Goal: Transaction & Acquisition: Purchase product/service

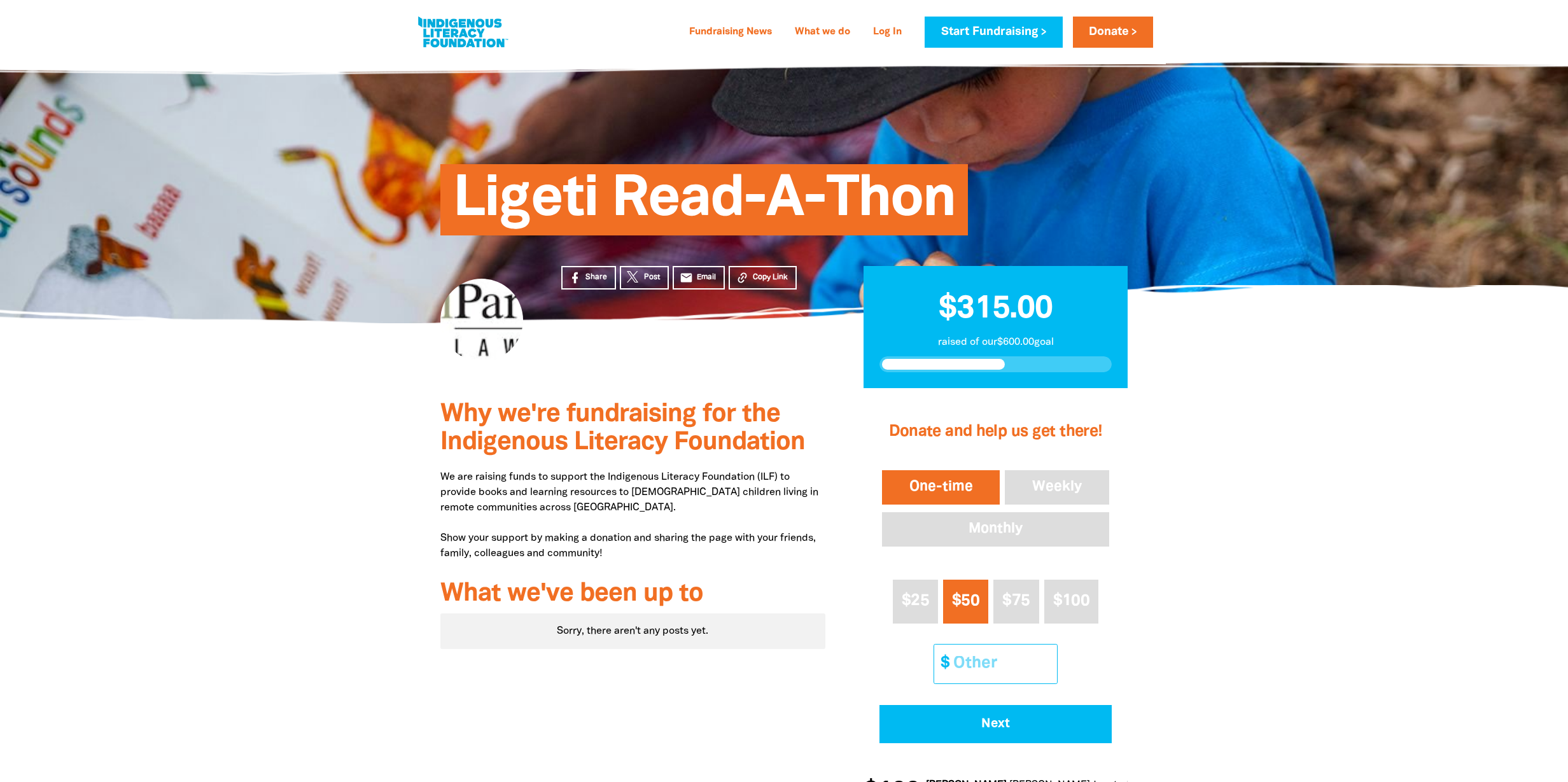
click at [973, 645] on input "Other Amount" at bounding box center [1000, 664] width 112 height 39
type input "60"
click at [1277, 631] on div at bounding box center [784, 606] width 1568 height 436
click at [1059, 717] on span "Next" at bounding box center [995, 724] width 197 height 12
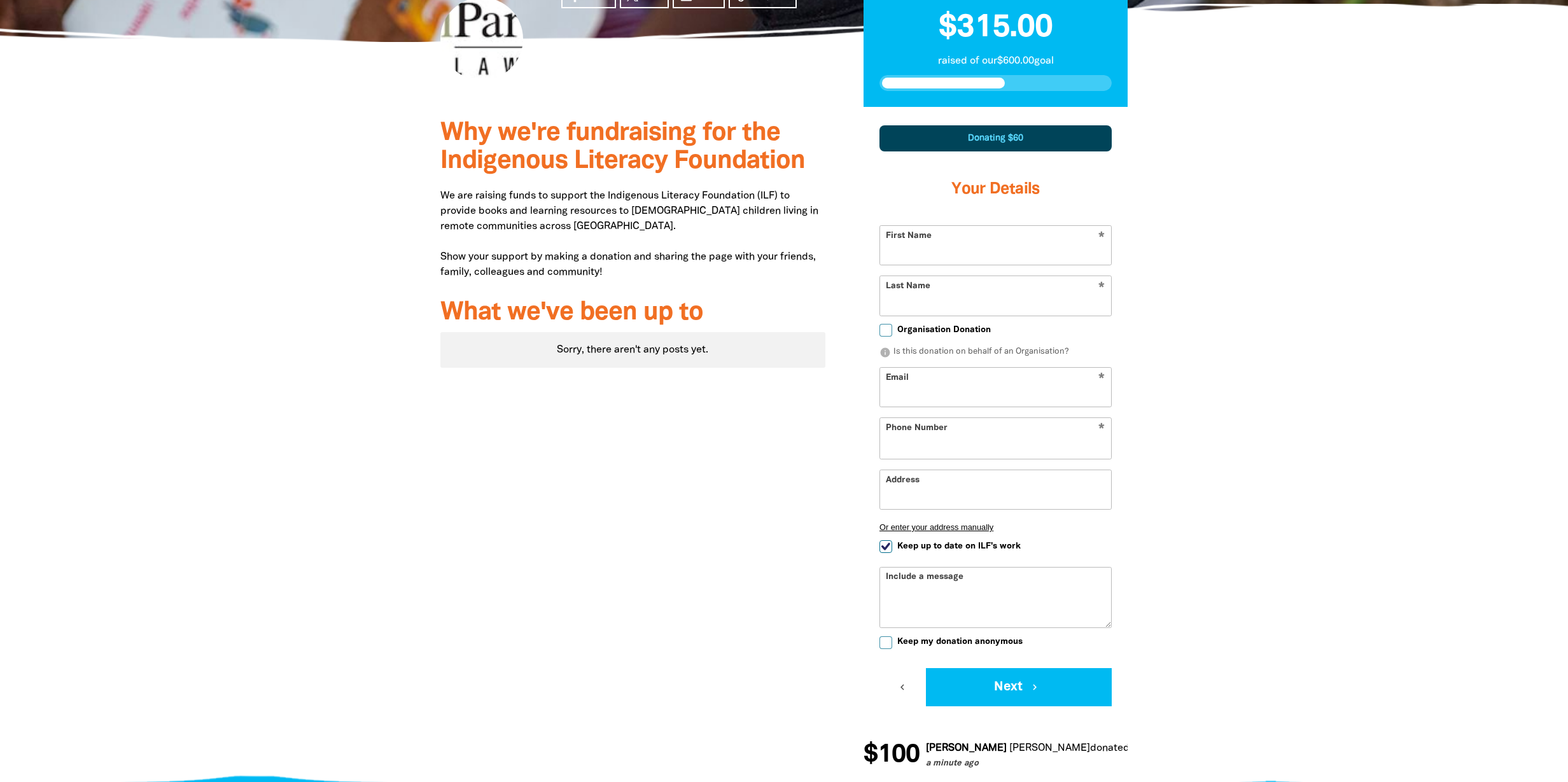
select select "AU"
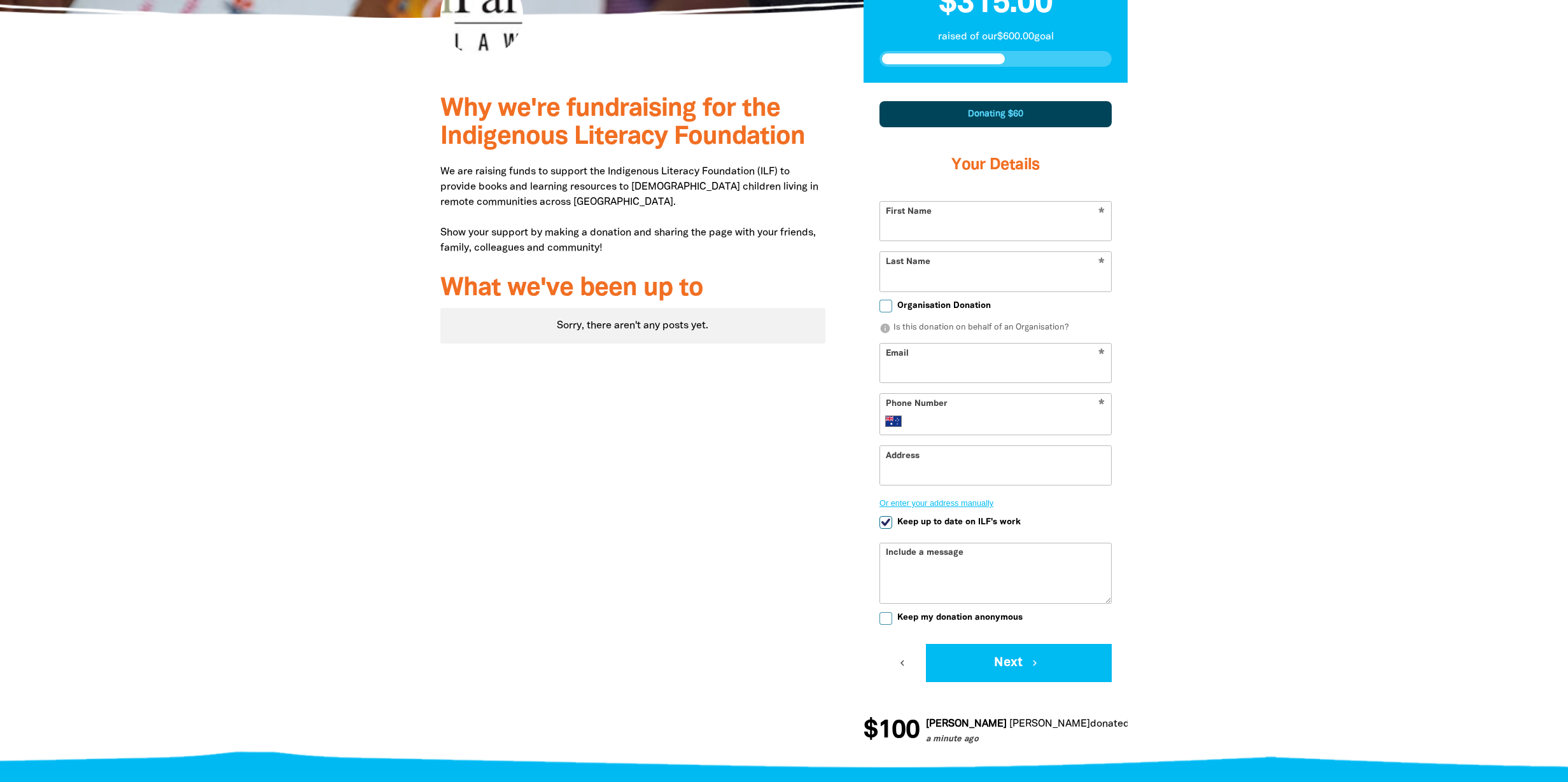
scroll to position [306, 0]
click at [983, 230] on input "First Name" at bounding box center [995, 221] width 231 height 39
type input "Jack"
type input "[PERSON_NAME]"
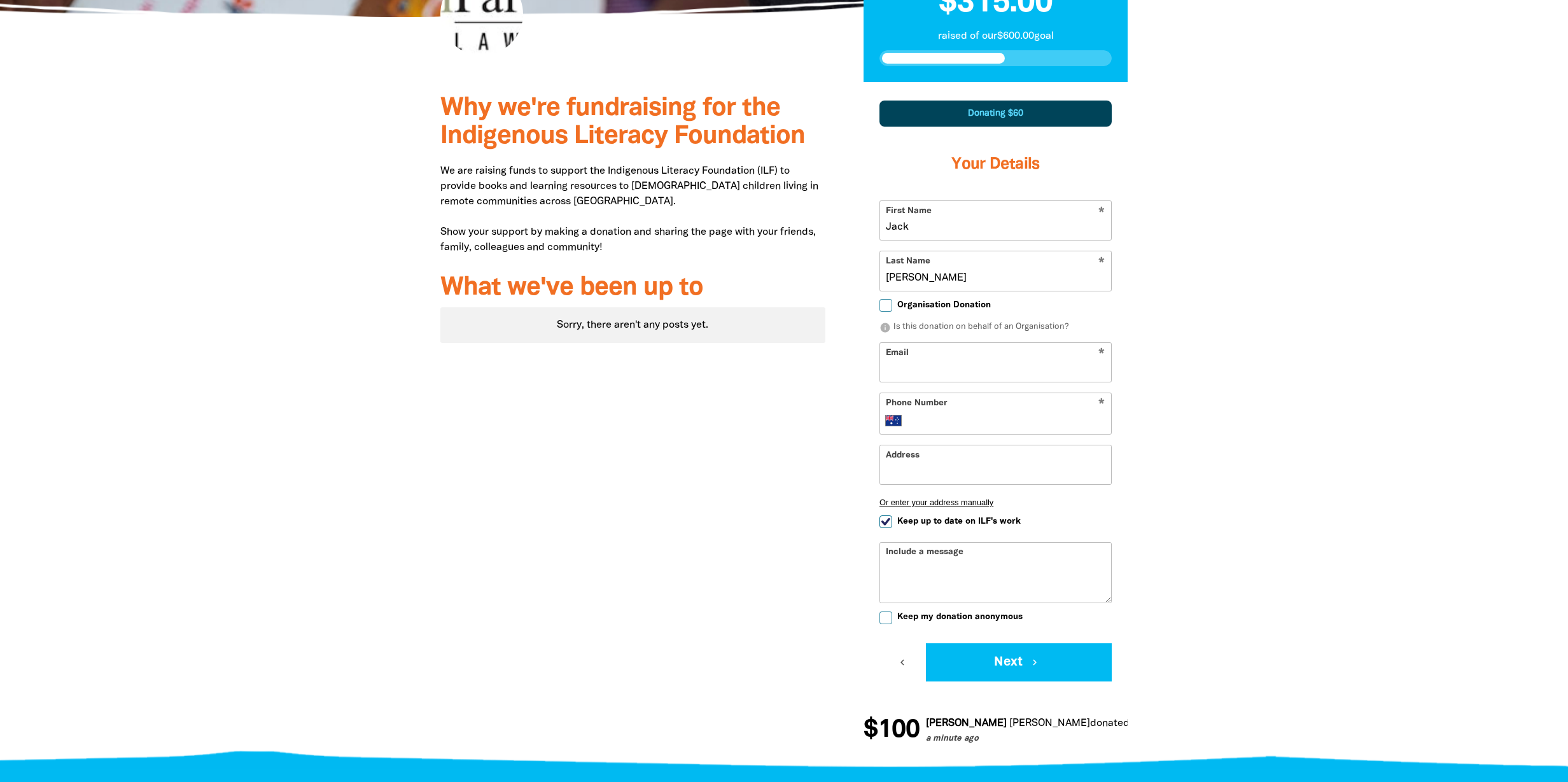
type input "[PERSON_NAME][EMAIL_ADDRESS][PERSON_NAME][DOMAIN_NAME]"
type input "0422 865 701"
type input "U [STREET_ADDRESS][PERSON_NAME]"
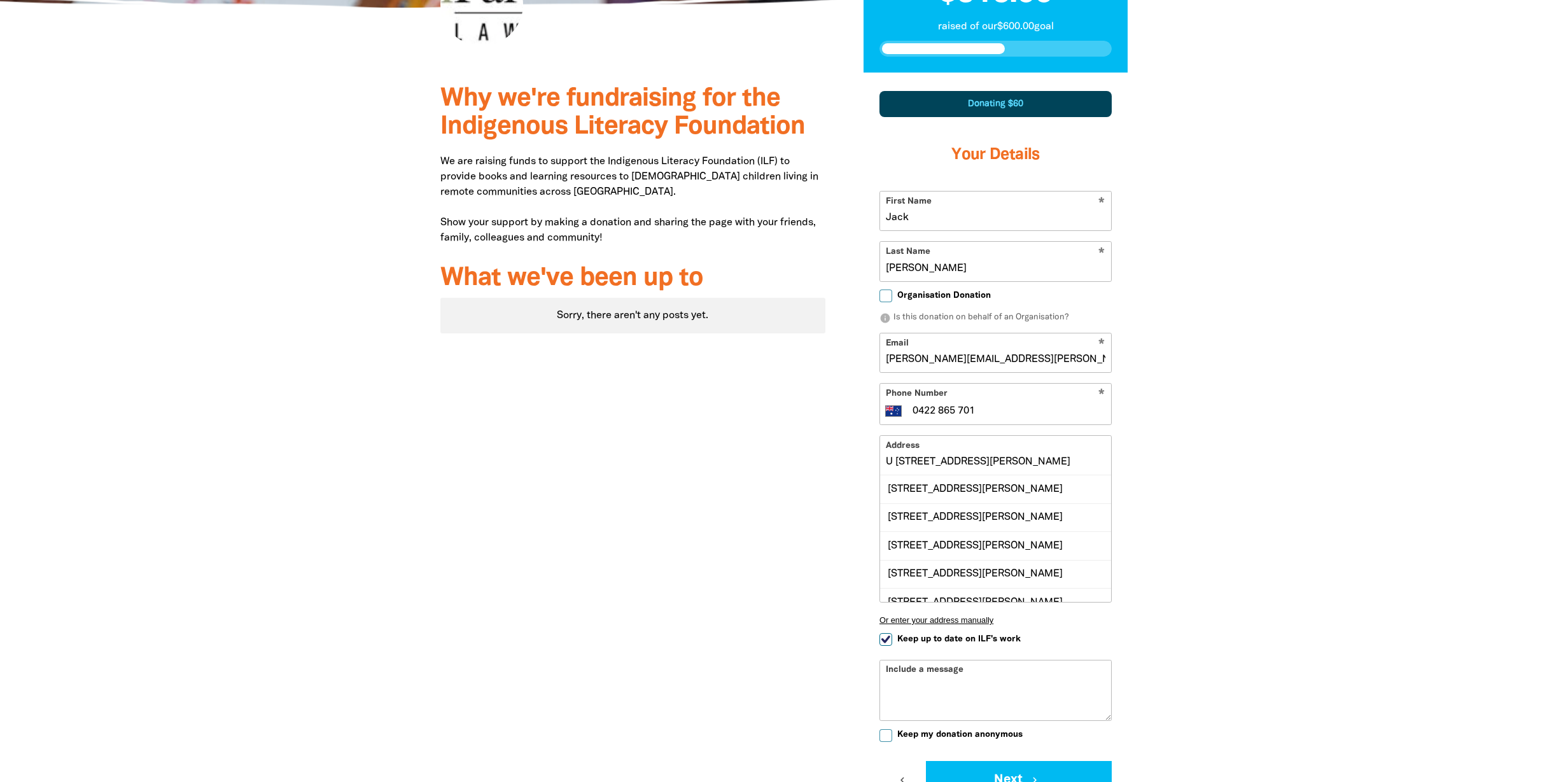
scroll to position [329, 0]
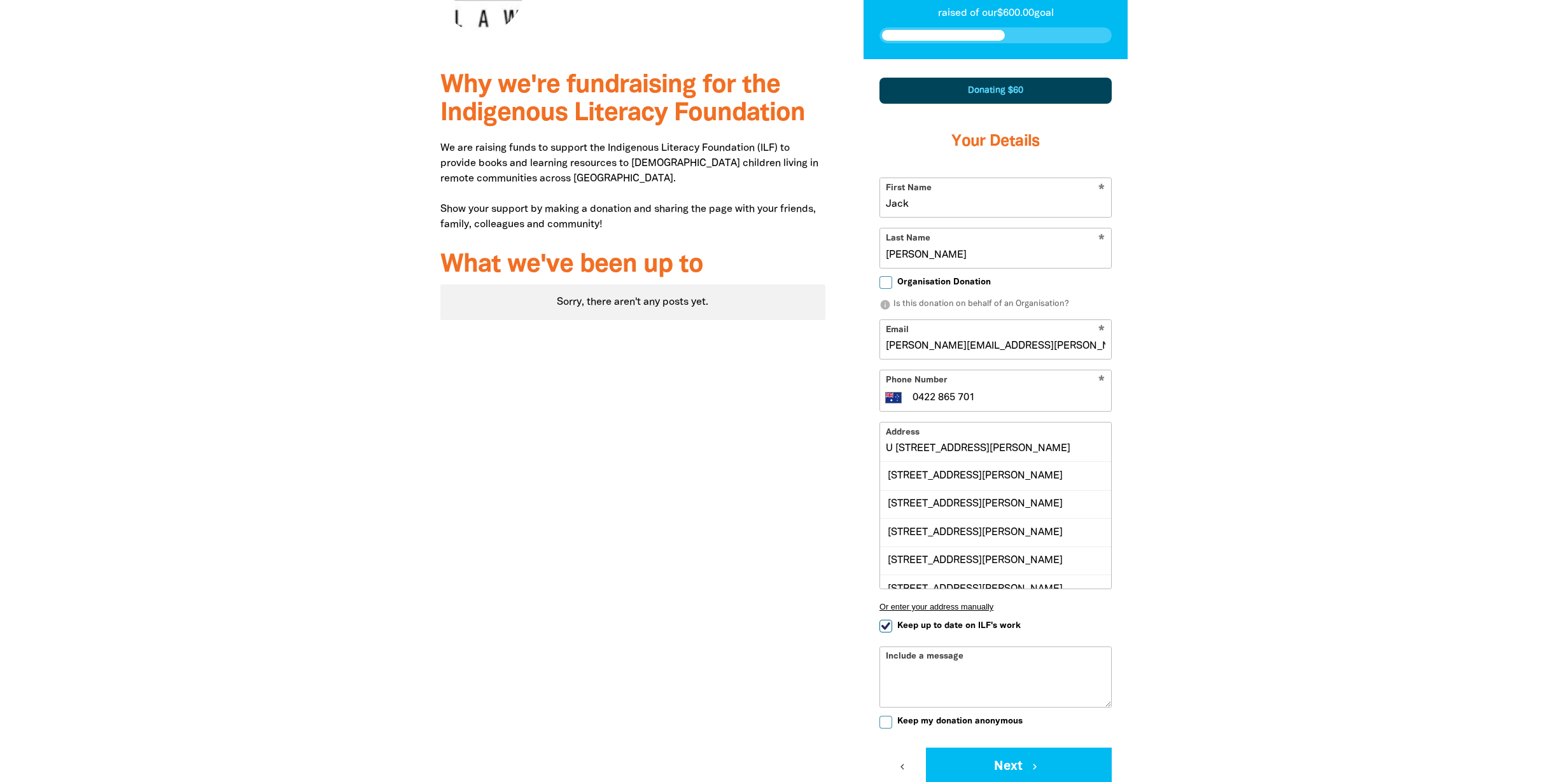
click at [884, 623] on input "Keep up to date on ILF's work" at bounding box center [885, 626] width 12 height 12
checkbox input "false"
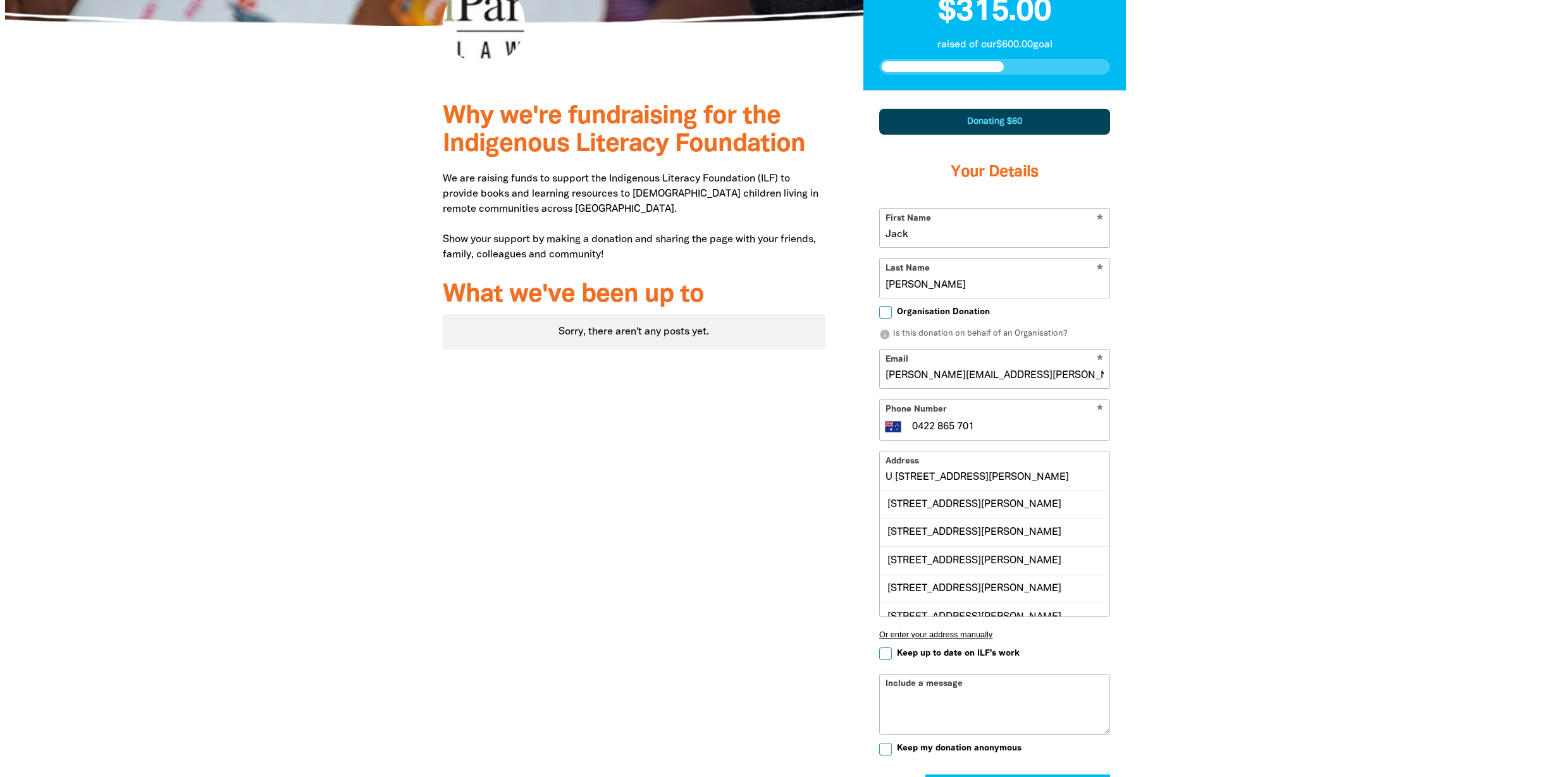
scroll to position [293, 0]
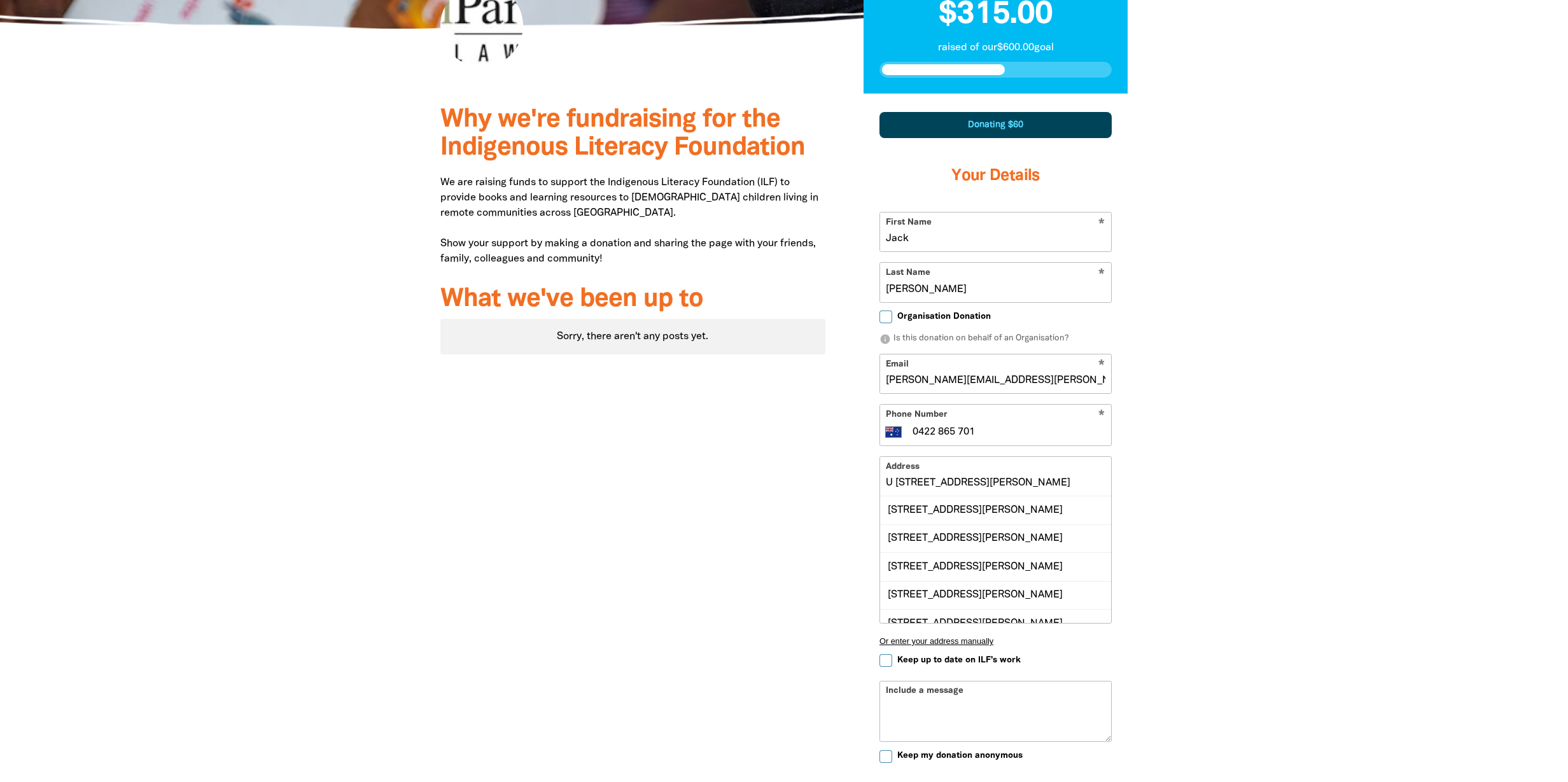
click at [1184, 491] on div at bounding box center [784, 498] width 1568 height 808
click at [987, 512] on div "[STREET_ADDRESS][PERSON_NAME]" at bounding box center [995, 509] width 231 height 27
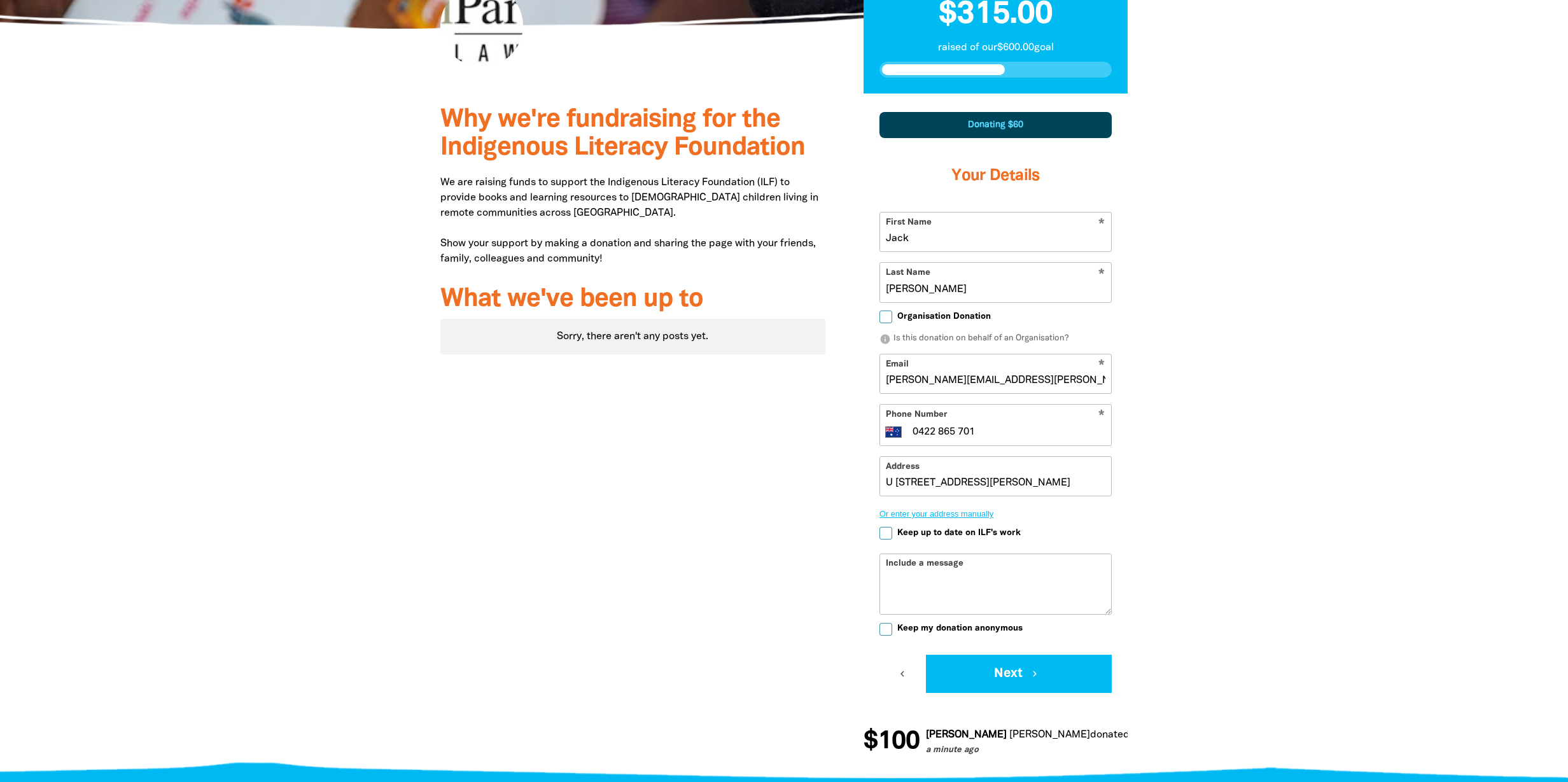
type input "[STREET_ADDRESS][PERSON_NAME]"
click at [1031, 674] on icon "chevron_right" at bounding box center [1037, 674] width 12 height 12
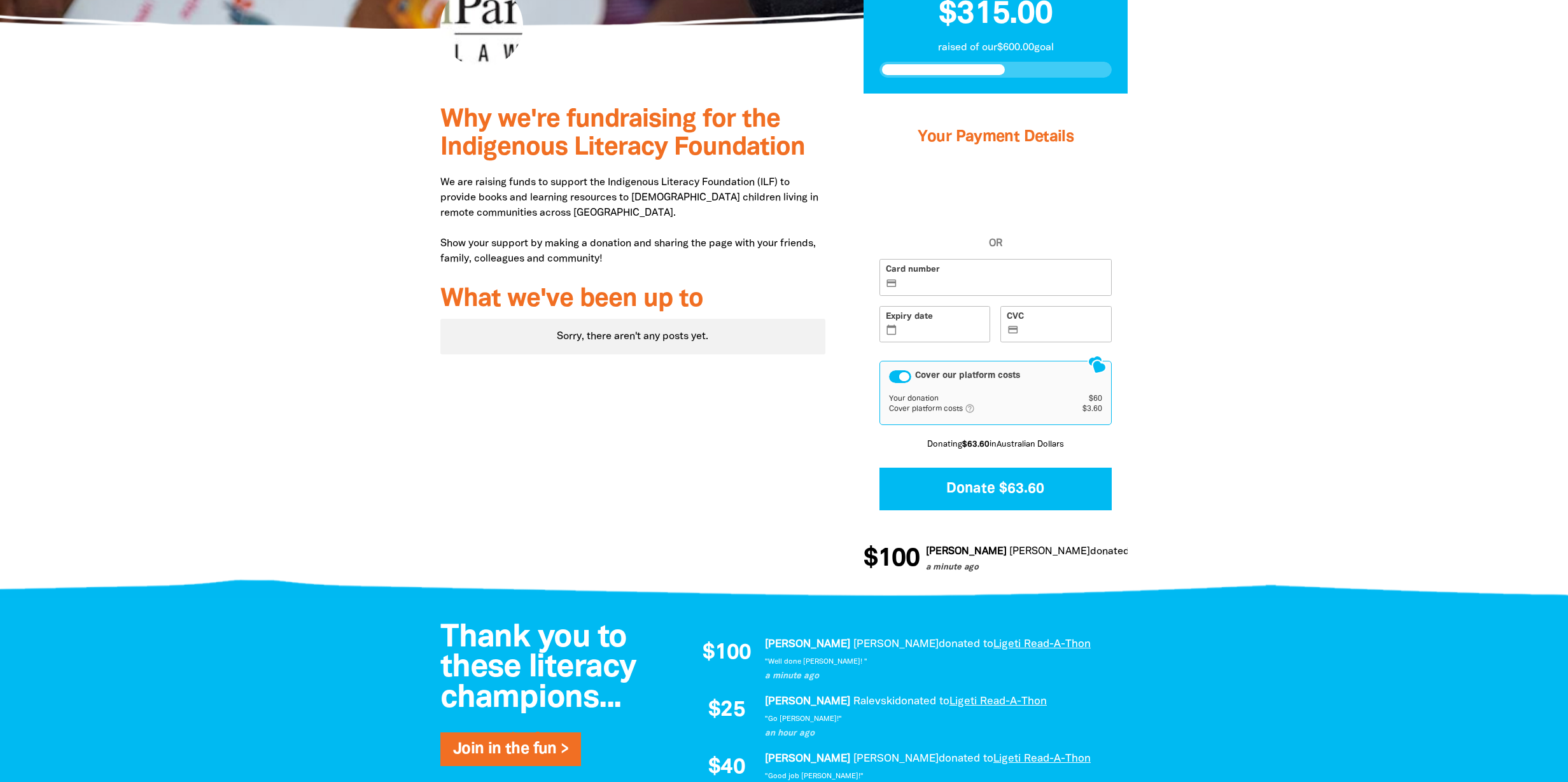
click at [911, 261] on label "Card number credit_card" at bounding box center [995, 277] width 232 height 37
click at [911, 278] on input "Card number credit_card" at bounding box center [1003, 278] width 205 height 1
click at [954, 294] on label "Card number credit_card" at bounding box center [995, 277] width 232 height 37
click at [954, 279] on input "Card number credit_card" at bounding box center [1003, 278] width 205 height 1
click at [907, 376] on div "Cover our platform costs" at bounding box center [900, 377] width 22 height 12
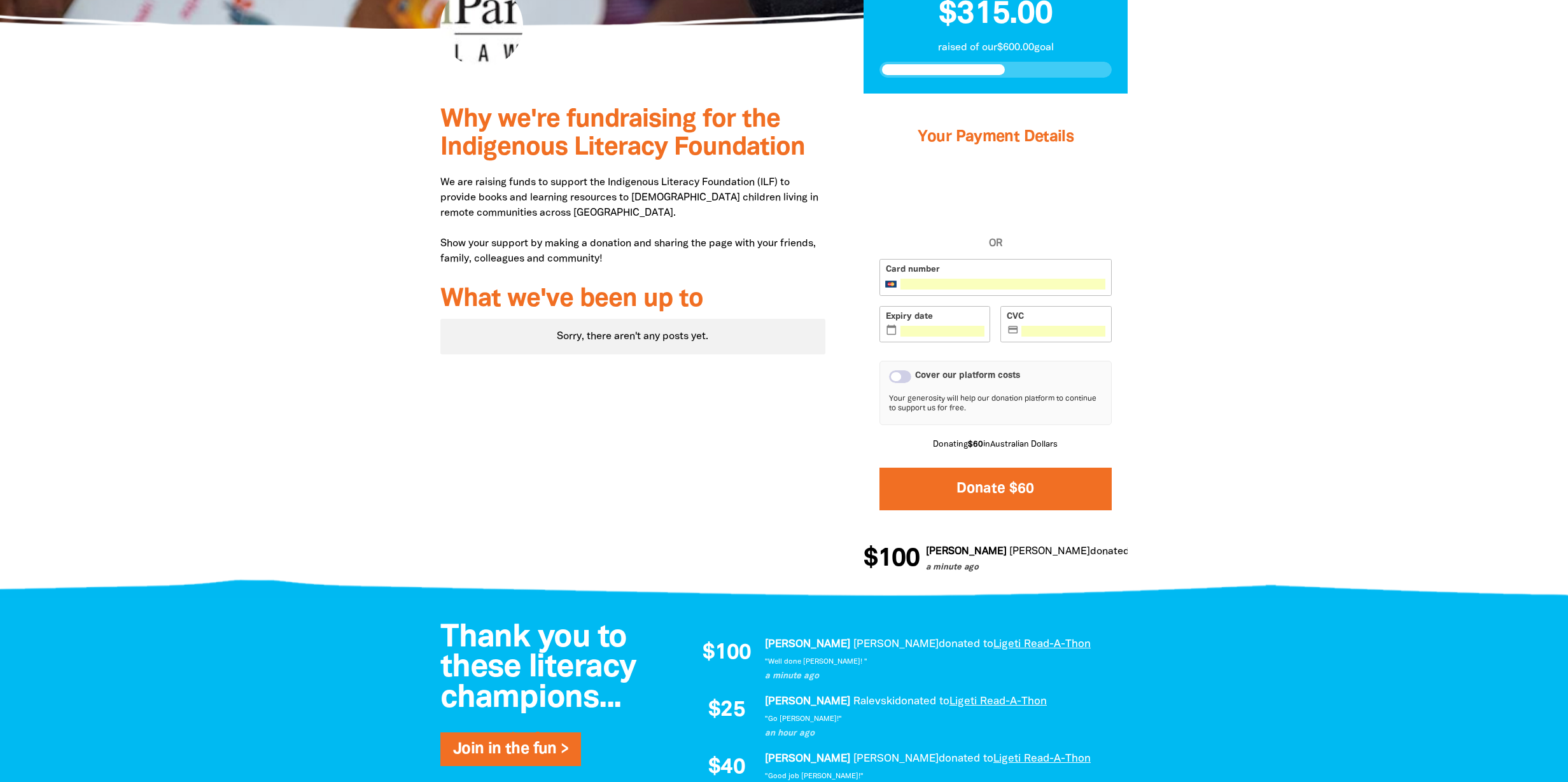
click at [1039, 490] on button "Donate $60" at bounding box center [995, 488] width 232 height 42
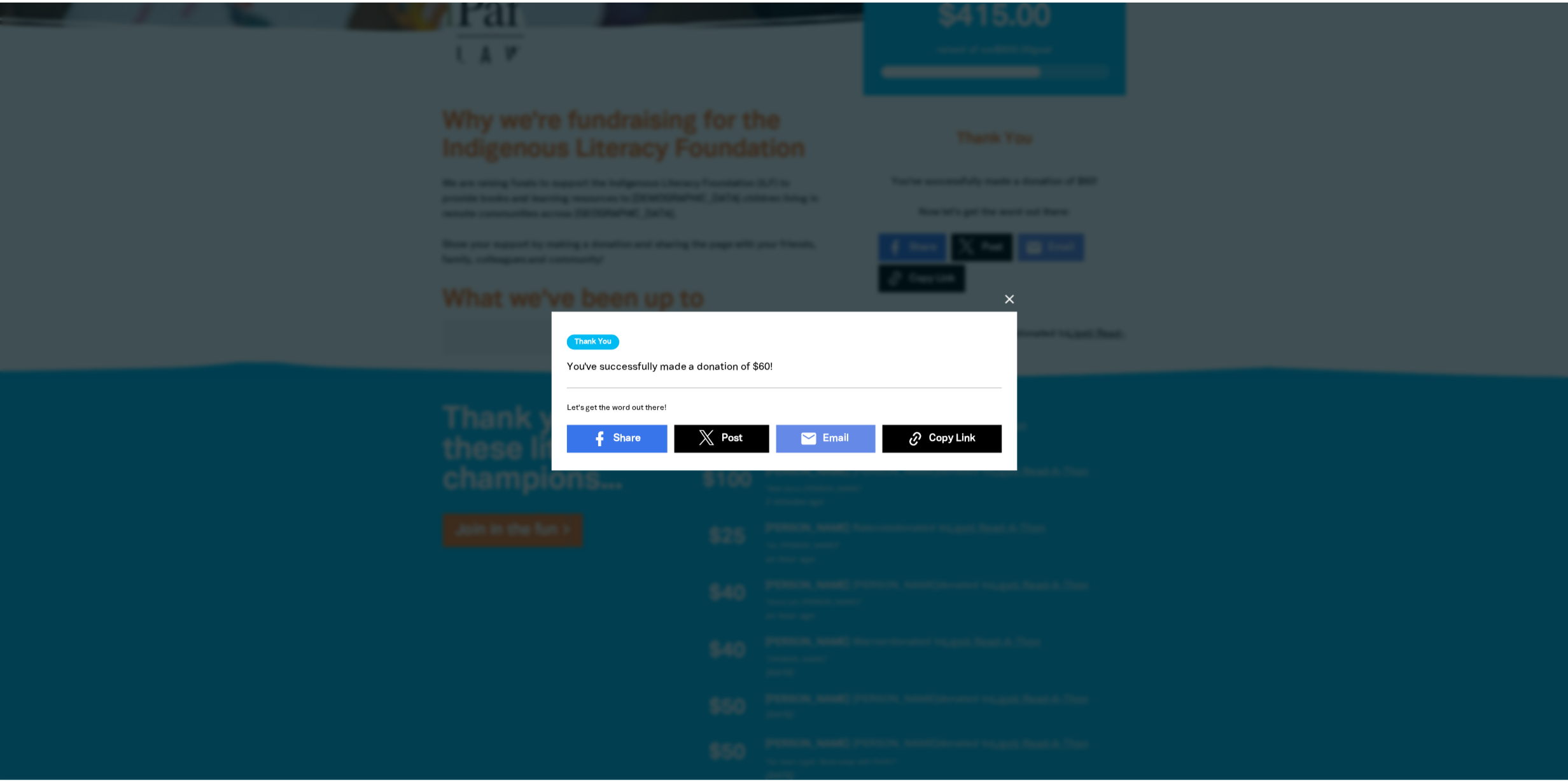
scroll to position [4, 0]
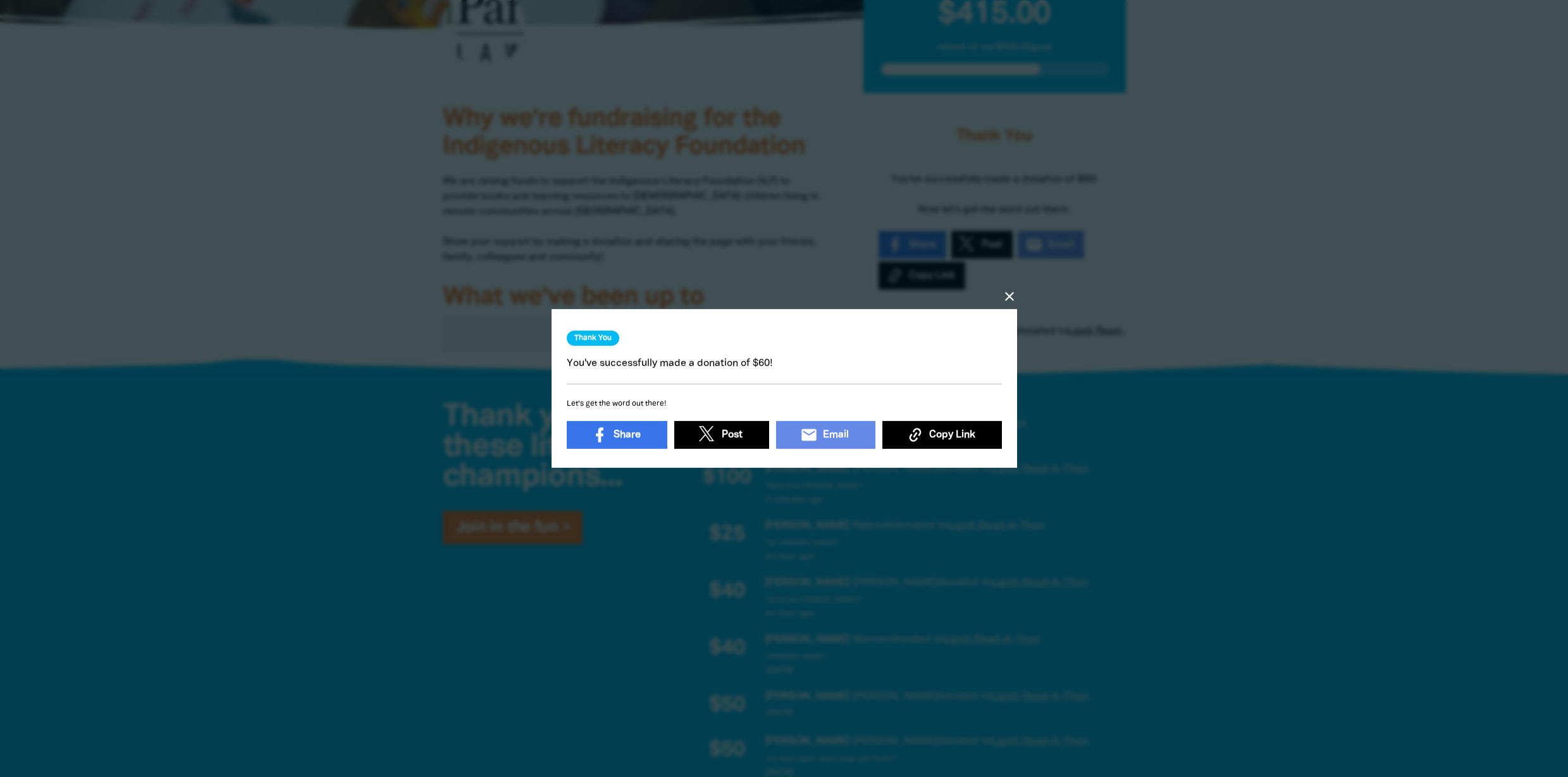
click at [1008, 289] on icon "close" at bounding box center [1009, 296] width 15 height 15
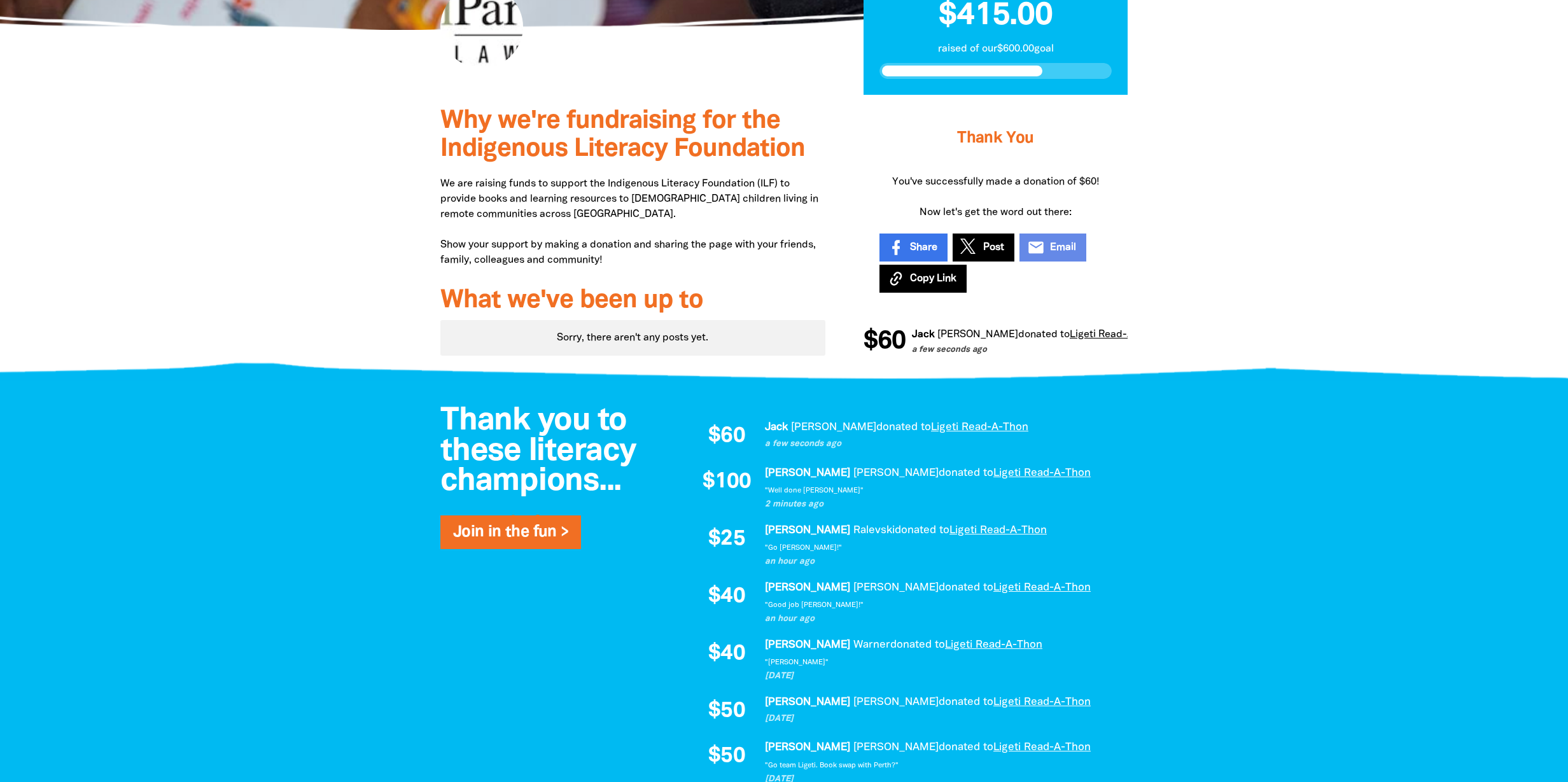
scroll to position [0, 0]
